Goal: Find contact information: Find contact information

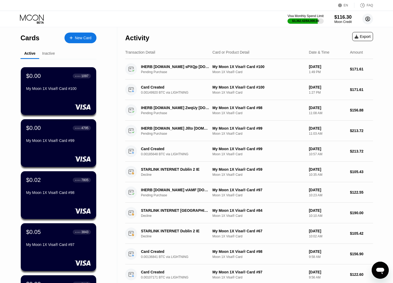
click at [366, 19] on circle at bounding box center [367, 19] width 11 height 11
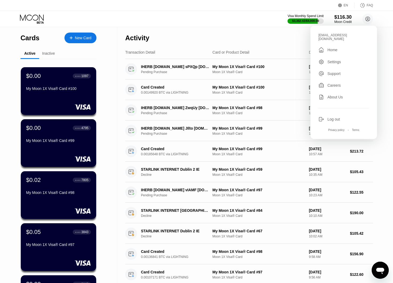
click at [340, 34] on div "[EMAIL_ADDRESS][DOMAIN_NAME]" at bounding box center [343, 36] width 51 height 7
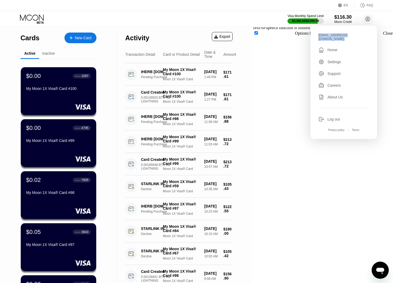
copy div "[EMAIL_ADDRESS][DOMAIN_NAME] "
click at [331, 37] on div "[EMAIL_ADDRESS][DOMAIN_NAME]" at bounding box center [343, 36] width 51 height 7
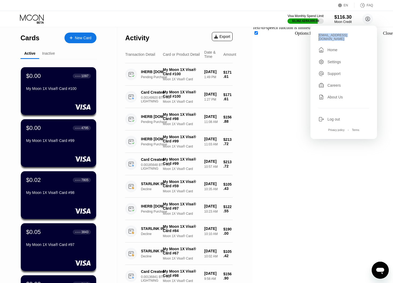
click at [331, 37] on div "[EMAIL_ADDRESS][DOMAIN_NAME]" at bounding box center [343, 36] width 51 height 7
copy div "[EMAIL_ADDRESS][DOMAIN_NAME] "
click at [355, 35] on div "[EMAIL_ADDRESS][DOMAIN_NAME]" at bounding box center [343, 36] width 51 height 7
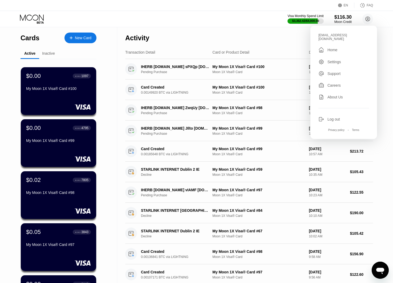
click at [341, 35] on div "[EMAIL_ADDRESS][DOMAIN_NAME]" at bounding box center [343, 36] width 51 height 7
click at [333, 36] on div "[EMAIL_ADDRESS][DOMAIN_NAME]" at bounding box center [343, 36] width 51 height 7
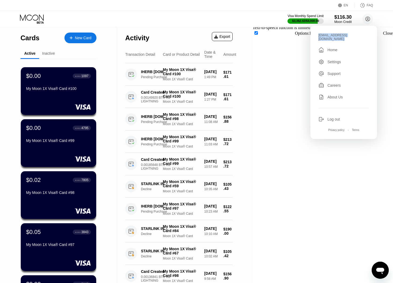
click at [387, 34] on body "EN Language Select an item Save FAQ Visa Monthly Spend Limit $3,362.42 / $4,000…" at bounding box center [196, 141] width 393 height 283
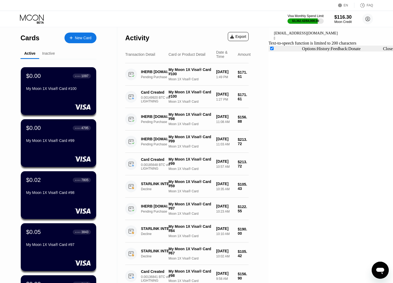
click at [386, 51] on span "Close" at bounding box center [388, 48] width 10 height 5
